Goal: Task Accomplishment & Management: Complete application form

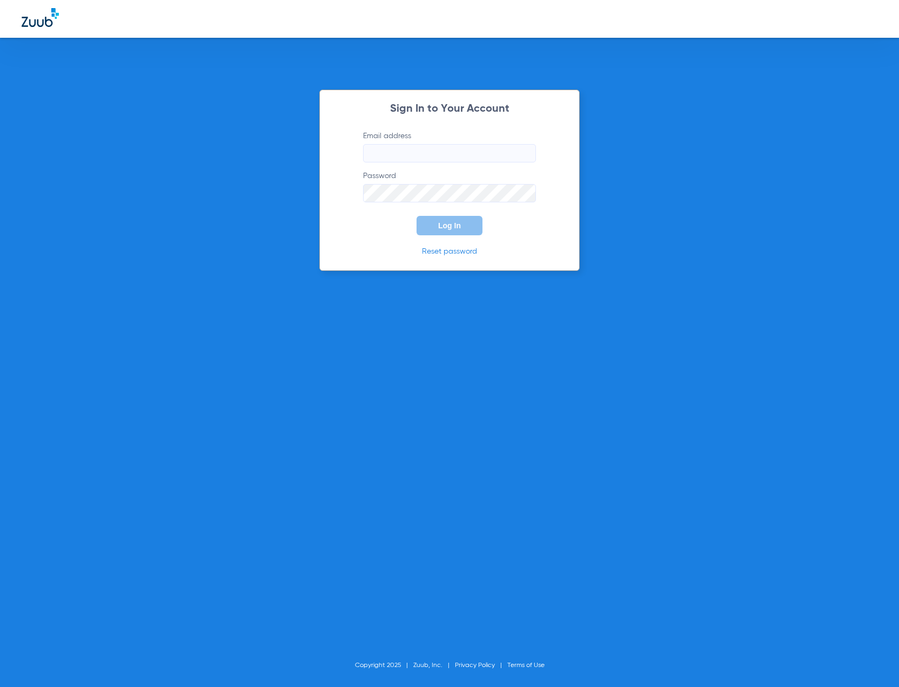
type input "[EMAIL_ADDRESS][DOMAIN_NAME]"
click at [470, 226] on button "Log In" at bounding box center [449, 225] width 66 height 19
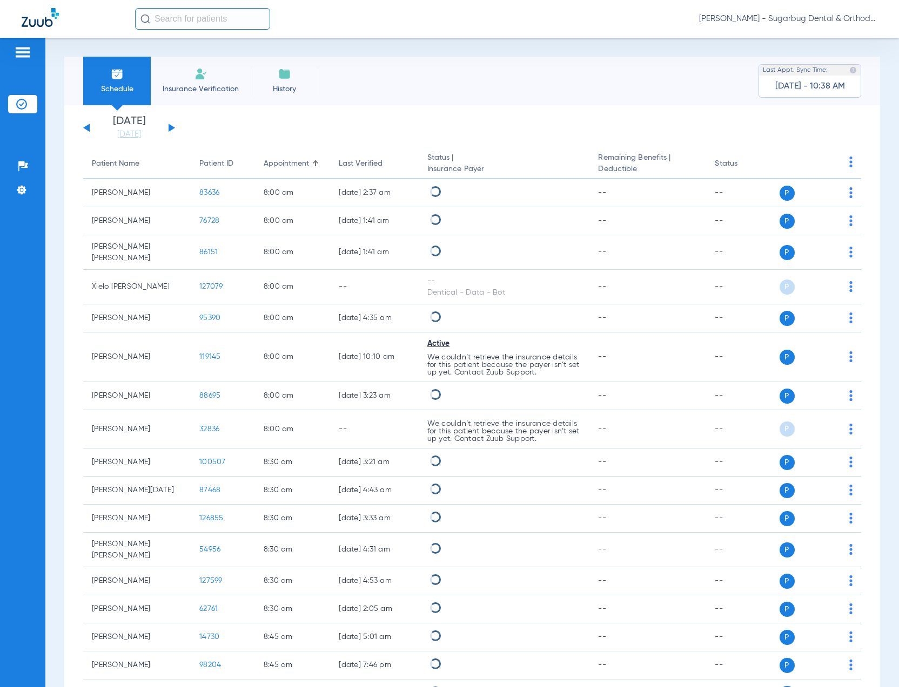
click at [217, 25] on input "text" at bounding box center [202, 19] width 135 height 22
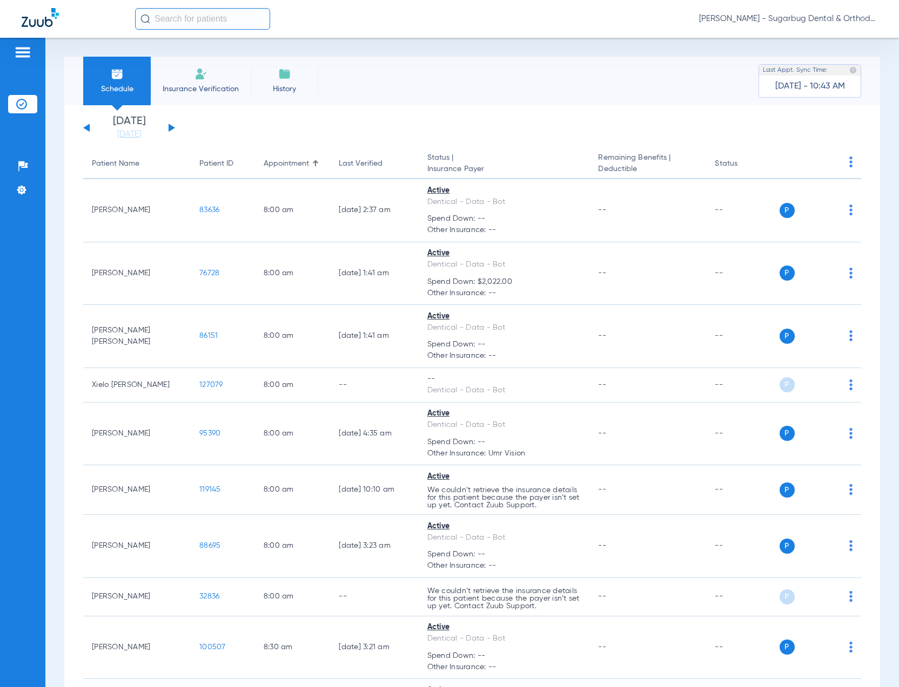
click at [204, 86] on span "Insurance Verification" at bounding box center [201, 89] width 84 height 11
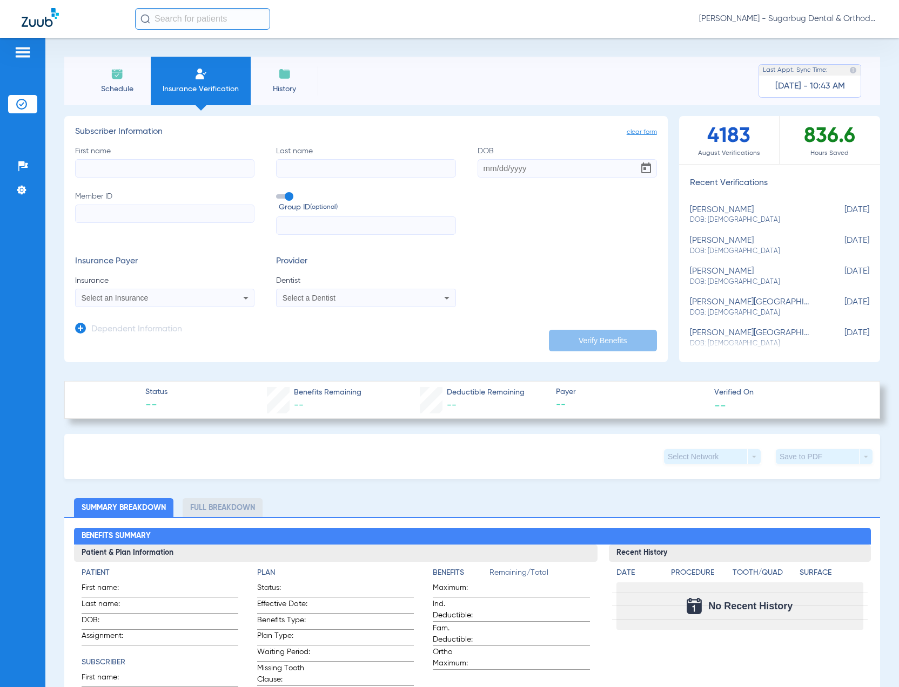
click at [157, 167] on input "First name" at bounding box center [164, 168] width 179 height 18
click at [106, 170] on input "First name Required" at bounding box center [164, 168] width 179 height 18
type input "karina"
click at [319, 169] on input "Last name" at bounding box center [365, 168] width 179 height 18
type input "[PERSON_NAME]"
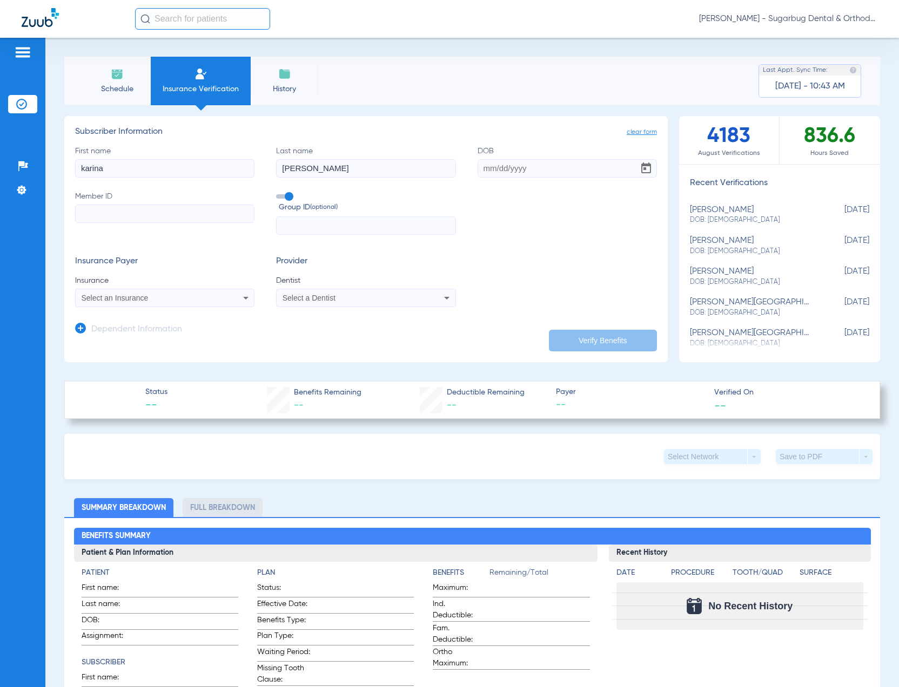
click at [186, 212] on input "Member ID" at bounding box center [164, 214] width 179 height 18
paste input "90595236E"
type input "90595236E"
click at [171, 298] on div "Select an Insurance" at bounding box center [148, 298] width 133 height 8
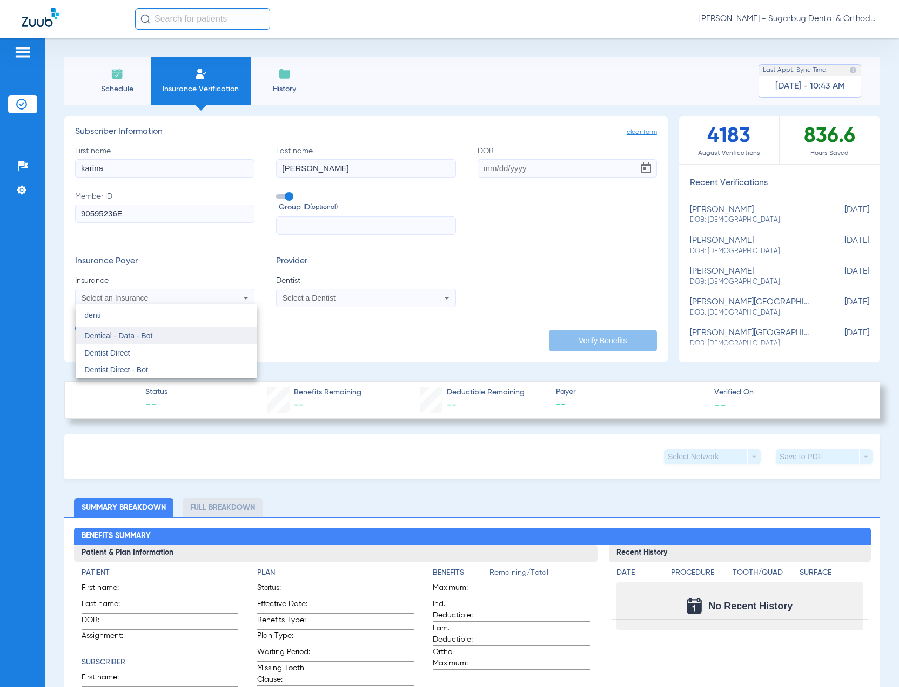
type input "denti"
click at [193, 335] on mat-option "Dentical - Data - Bot" at bounding box center [166, 335] width 181 height 17
click at [550, 169] on input "DOB" at bounding box center [566, 168] width 179 height 18
type input "[DATE]"
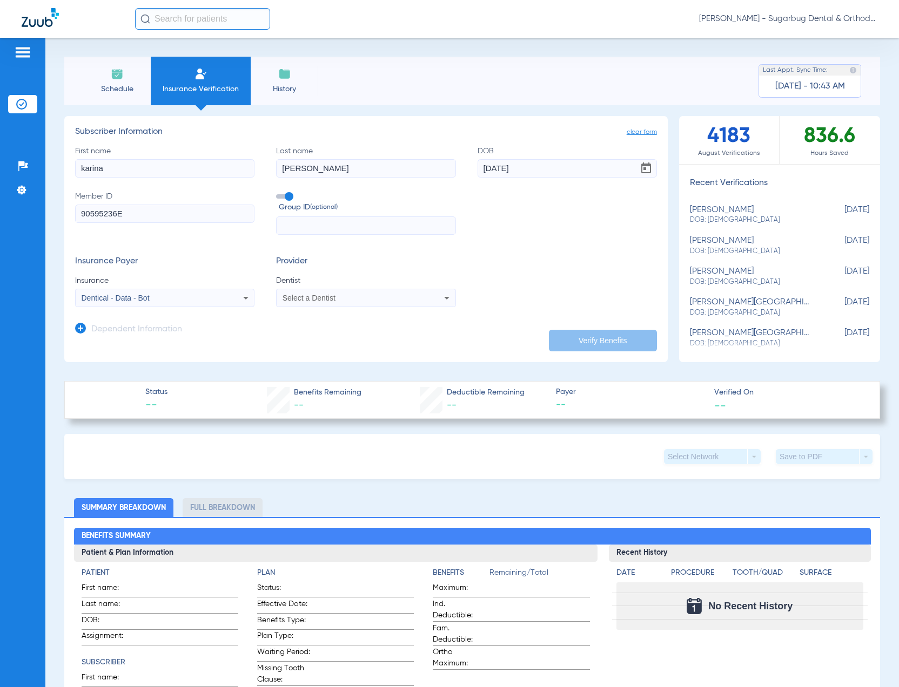
click at [581, 312] on app-dependent-form "Dependent Information" at bounding box center [366, 325] width 582 height 36
click at [287, 194] on span at bounding box center [284, 196] width 16 height 4
click at [278, 193] on input "Group ID (optional)" at bounding box center [278, 193] width 0 height 0
click at [534, 249] on form "First name [PERSON_NAME] Last name [PERSON_NAME] [DEMOGRAPHIC_DATA] Member ID 9…" at bounding box center [366, 227] width 582 height 162
click at [329, 296] on span "Select a Dentist" at bounding box center [308, 298] width 53 height 9
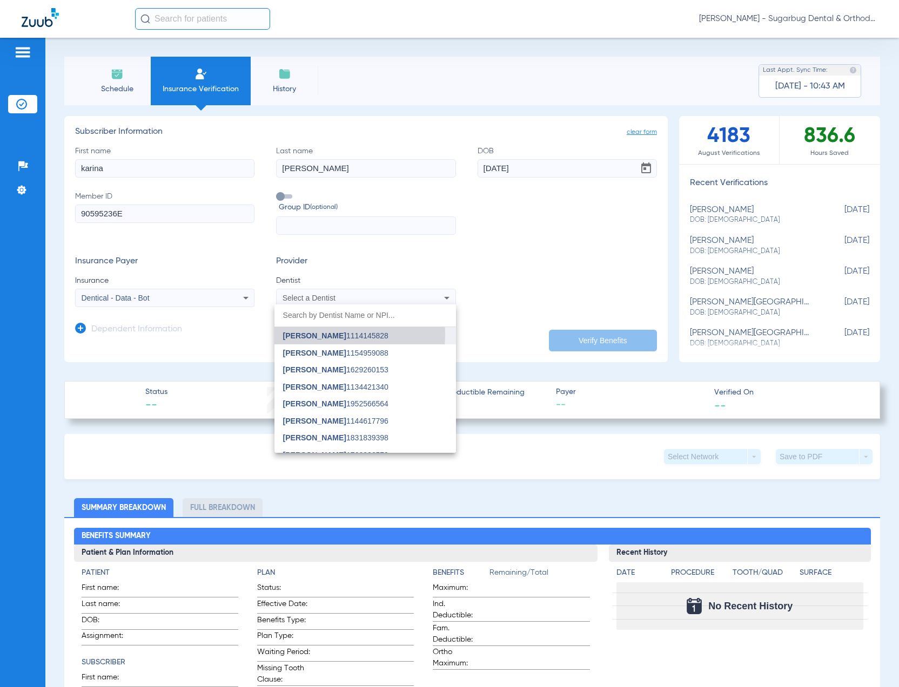
click at [325, 335] on span "[PERSON_NAME]" at bounding box center [314, 336] width 63 height 9
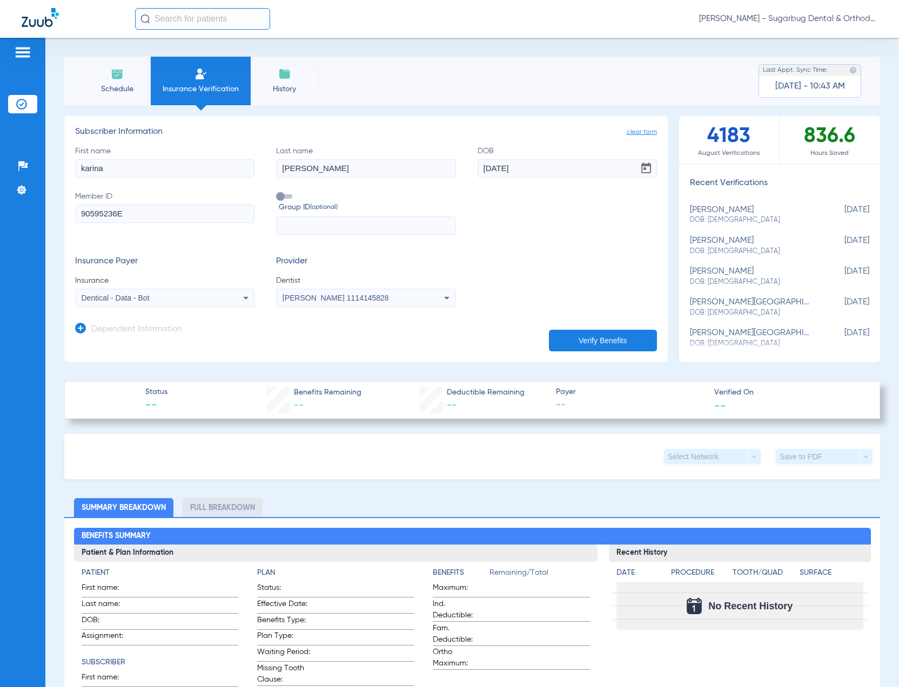
click at [549, 344] on button "Verify Benefits" at bounding box center [603, 341] width 108 height 22
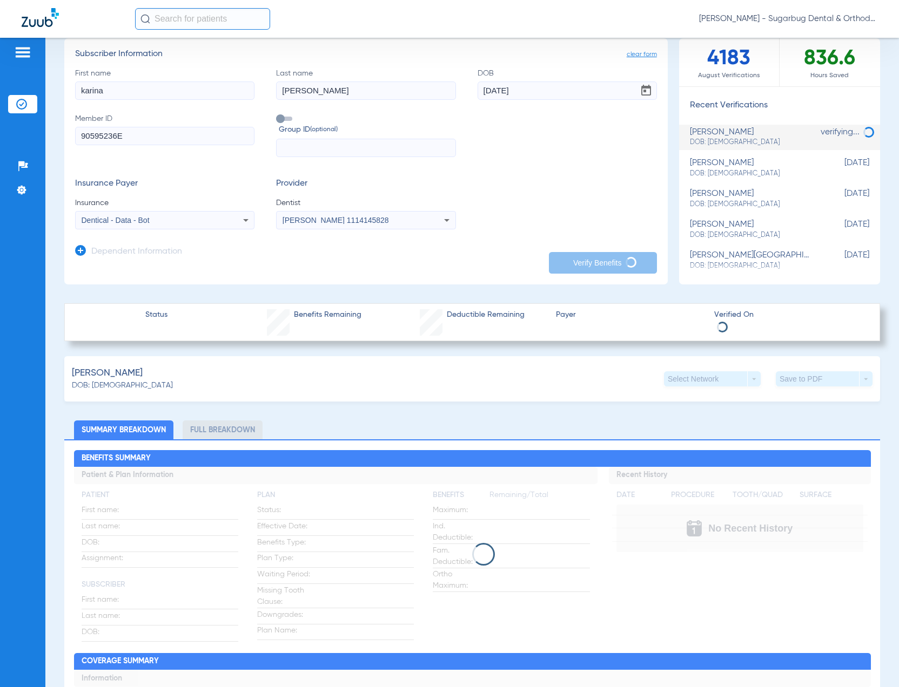
scroll to position [72, 0]
